Goal: Task Accomplishment & Management: Use online tool/utility

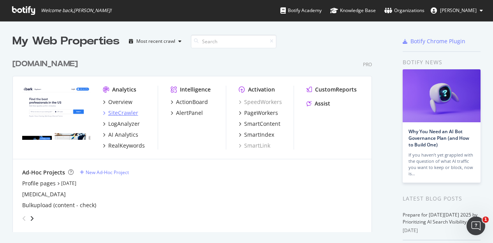
click at [127, 113] on div "SiteCrawler" at bounding box center [123, 113] width 30 height 8
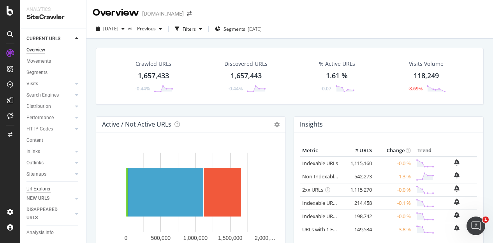
click at [49, 189] on div "Url Explorer" at bounding box center [38, 189] width 24 height 8
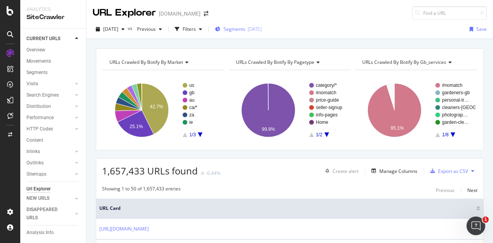
click at [259, 28] on div "Segments [DATE]" at bounding box center [238, 29] width 47 height 7
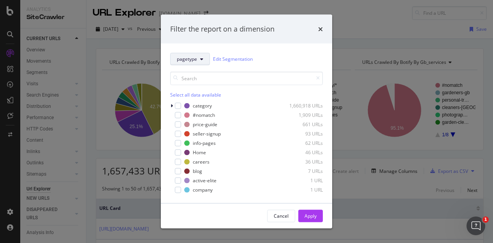
click at [187, 58] on span "pagetype" at bounding box center [187, 59] width 20 height 7
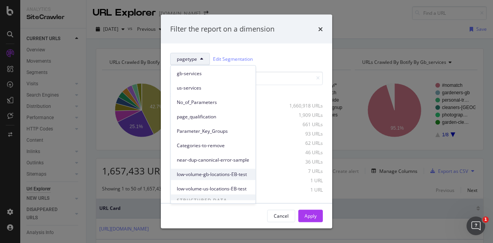
scroll to position [63, 0]
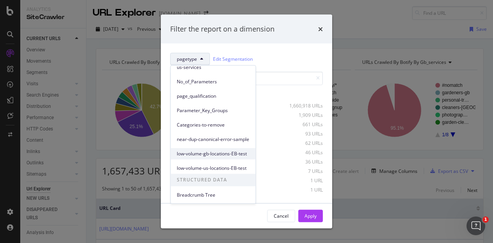
click at [243, 151] on span "low-volume-gb-locations-EB-test" at bounding box center [213, 153] width 72 height 7
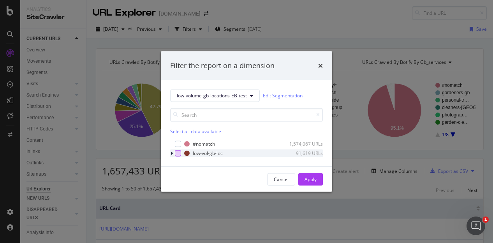
click at [180, 153] on div "modal" at bounding box center [178, 153] width 6 height 6
click at [321, 180] on button "Apply" at bounding box center [310, 179] width 25 height 12
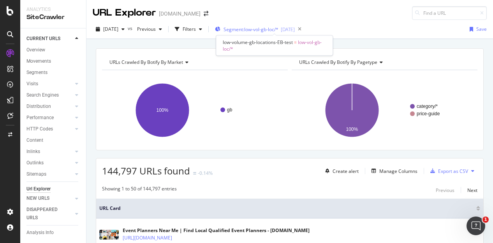
click at [278, 27] on span "Segment: low-vol-gb-loc/*" at bounding box center [251, 29] width 55 height 7
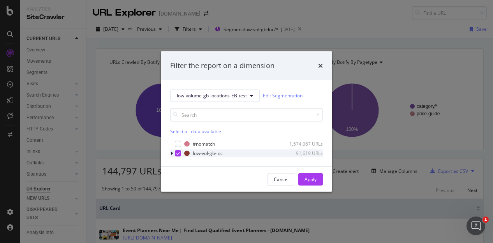
click at [173, 152] on div "modal" at bounding box center [172, 153] width 5 height 8
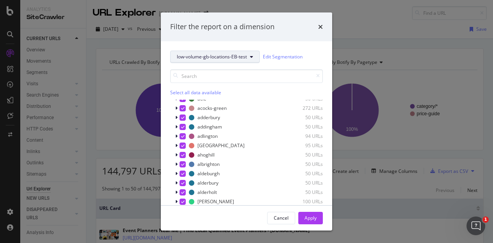
click at [247, 52] on button "low-volume-gb-locations-EB-test" at bounding box center [215, 57] width 90 height 12
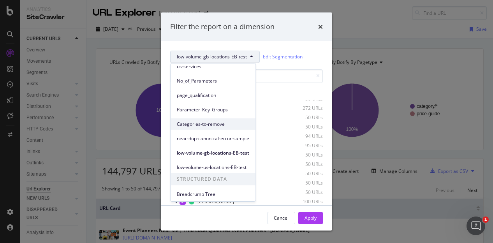
scroll to position [63, 0]
click at [218, 167] on span "low-volume-us-locations-EB-test" at bounding box center [213, 166] width 72 height 7
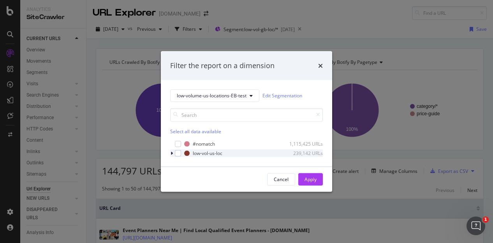
click at [172, 152] on icon "modal" at bounding box center [172, 153] width 2 height 5
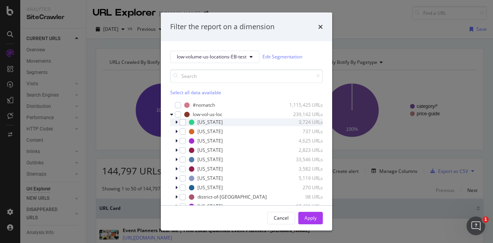
click at [175, 120] on div "modal" at bounding box center [177, 122] width 5 height 8
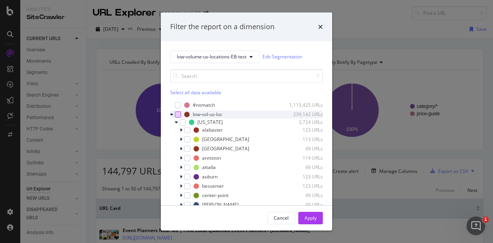
click at [178, 113] on div "modal" at bounding box center [178, 114] width 6 height 6
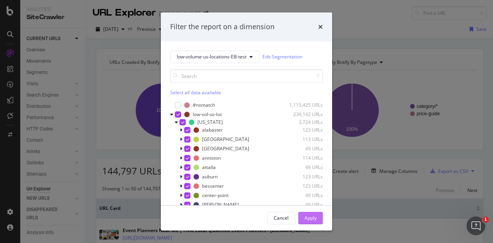
click at [316, 215] on div "Apply" at bounding box center [311, 218] width 12 height 7
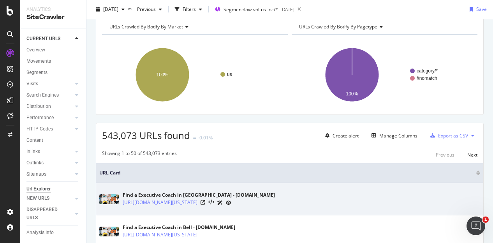
scroll to position [117, 0]
